Goal: Check status: Check status

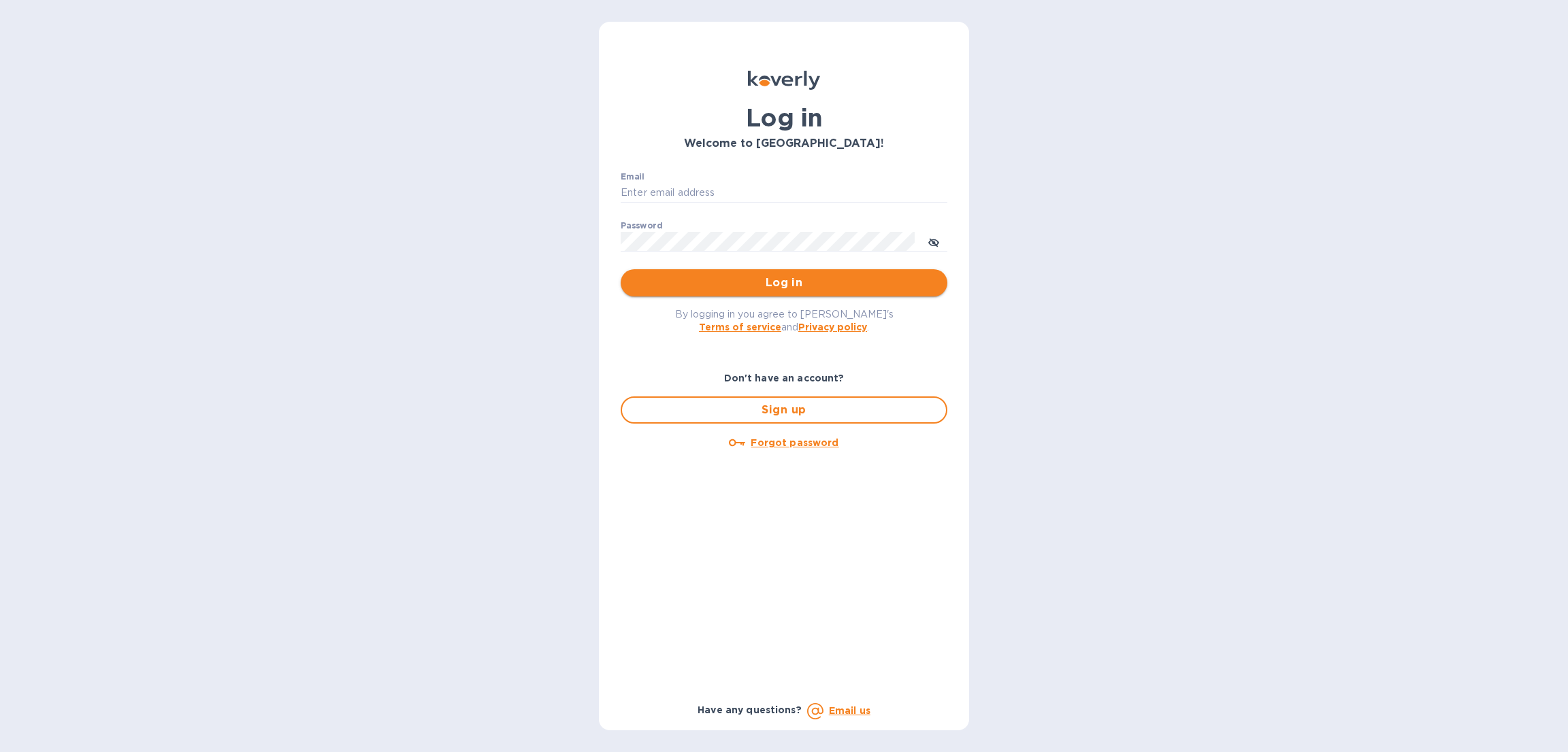
type input "[EMAIL_ADDRESS][DOMAIN_NAME]"
click at [687, 281] on span "Log in" at bounding box center [784, 283] width 305 height 16
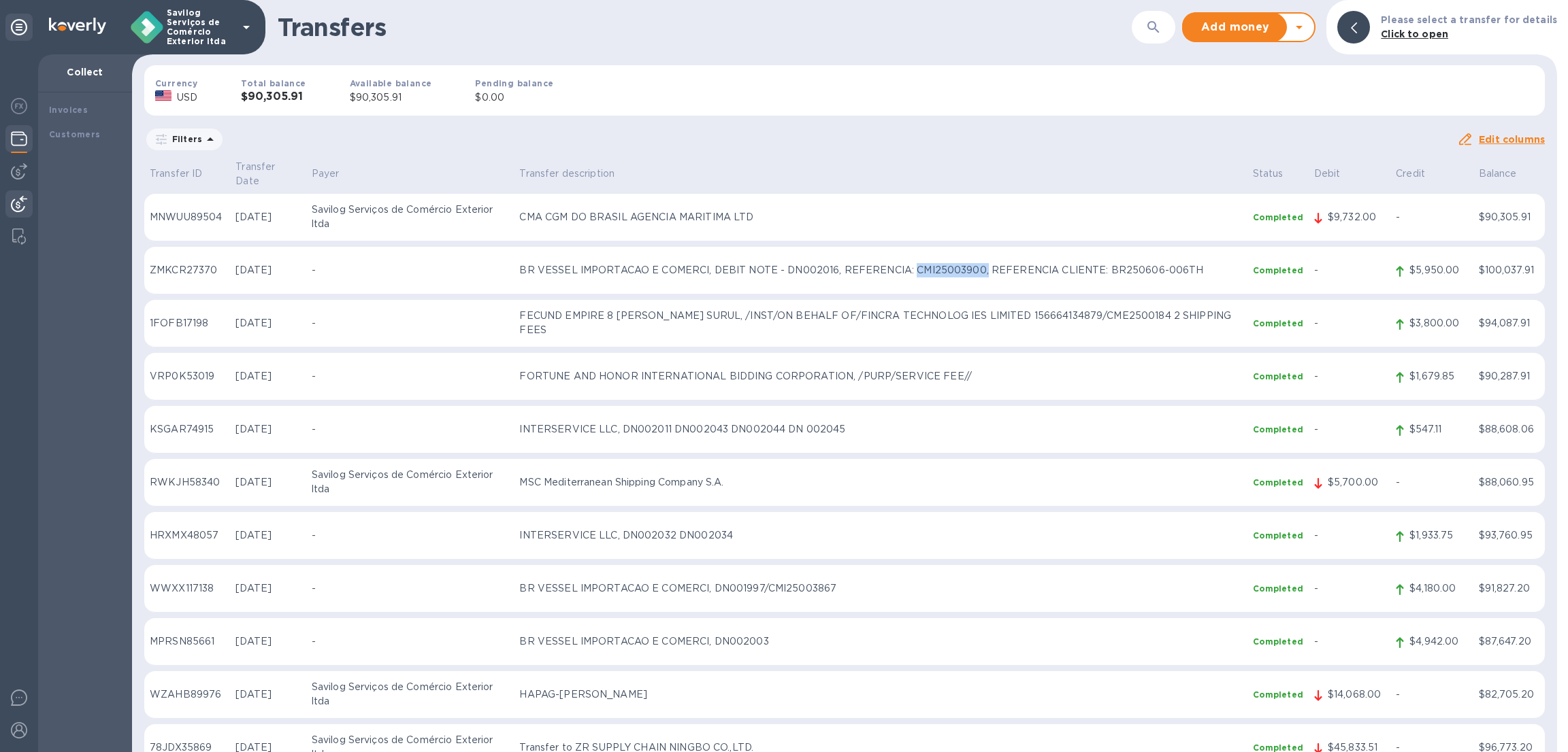
copy p "CMI25003900,"
drag, startPoint x: 920, startPoint y: 255, endPoint x: 991, endPoint y: 253, distance: 71.0
click at [991, 264] on p "BR VESSEL IMPORTACAO E COMERCI, DEBIT NOTE - DN002016, REFERENCIA: CMI25003900,…" at bounding box center [880, 271] width 722 height 14
